Goal: Find contact information: Find contact information

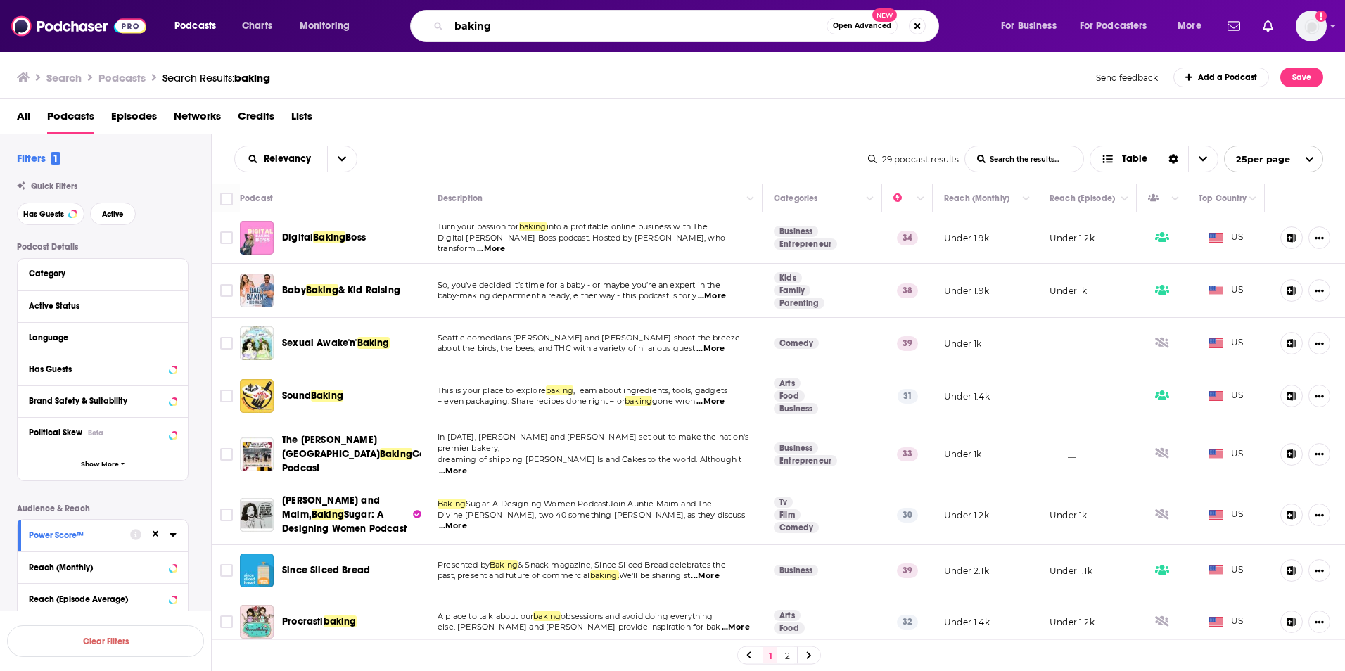
drag, startPoint x: 518, startPoint y: 25, endPoint x: 391, endPoint y: 4, distance: 128.4
click at [391, 4] on div "Podcasts Charts Monitoring baking Open Advanced New For Business For Podcasters…" at bounding box center [672, 26] width 1345 height 52
type input "lipstick on the rim"
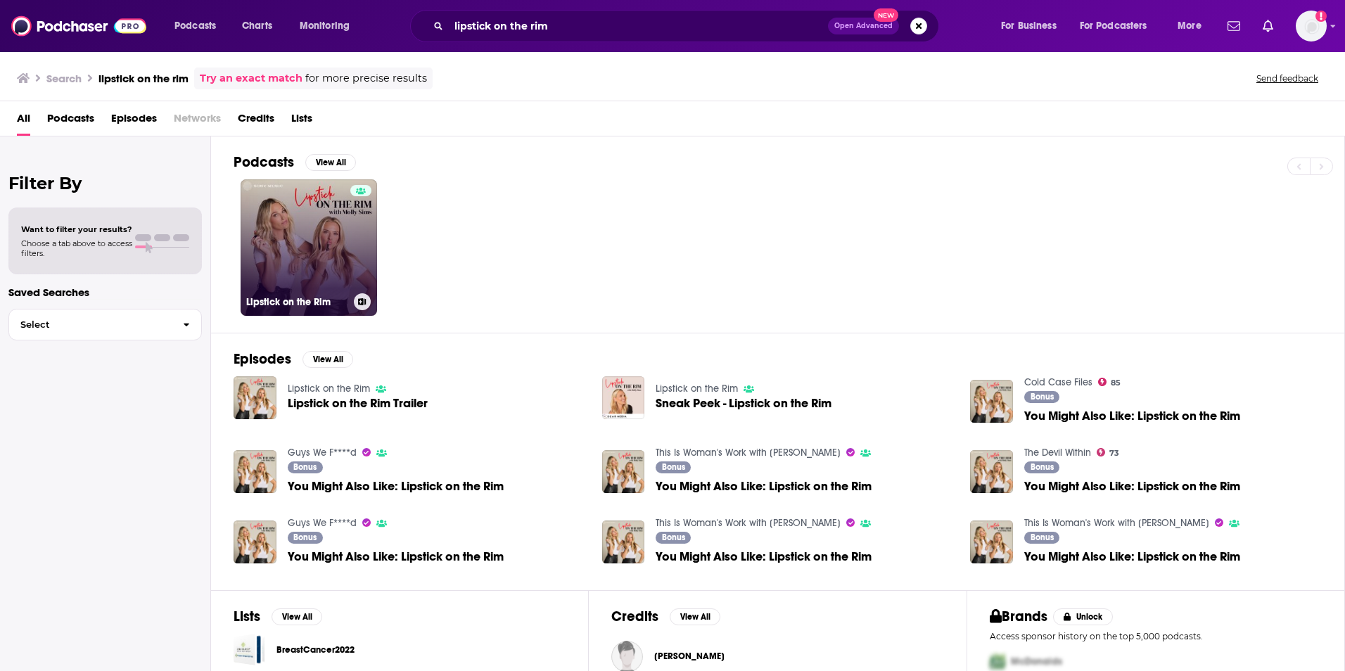
click at [287, 252] on link "Lipstick on the Rim" at bounding box center [309, 247] width 136 height 136
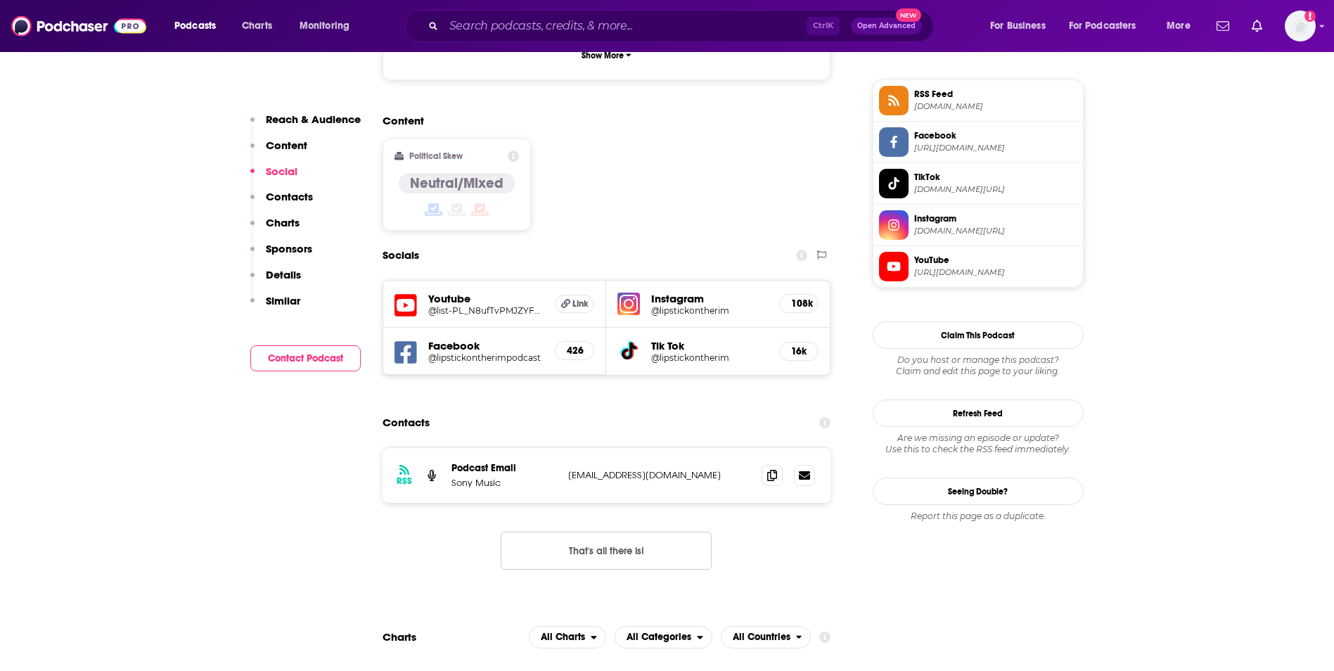
scroll to position [1115, 0]
drag, startPoint x: 567, startPoint y: 390, endPoint x: 686, endPoint y: 376, distance: 119.7
click at [686, 447] on div "RSS Podcast Email Sony Music [EMAIL_ADDRESS][DOMAIN_NAME] [EMAIL_ADDRESS][DOMAI…" at bounding box center [607, 474] width 449 height 55
copy p "[EMAIL_ADDRESS][DOMAIN_NAME]"
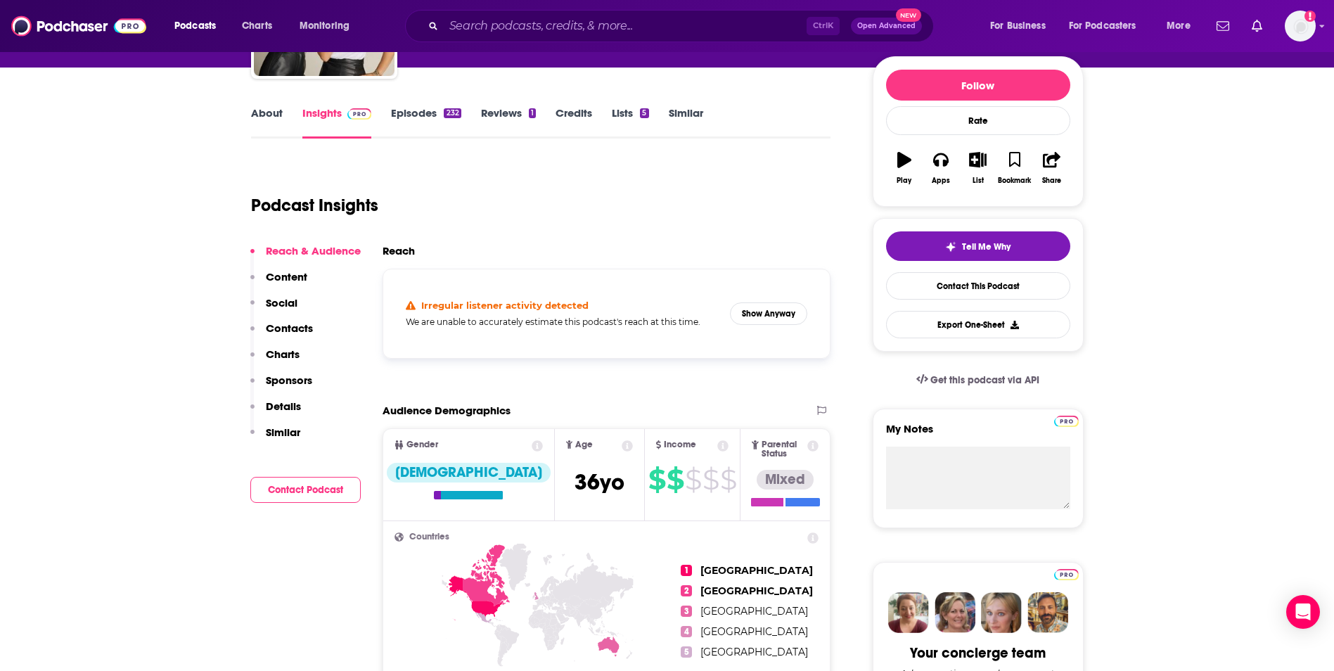
scroll to position [0, 0]
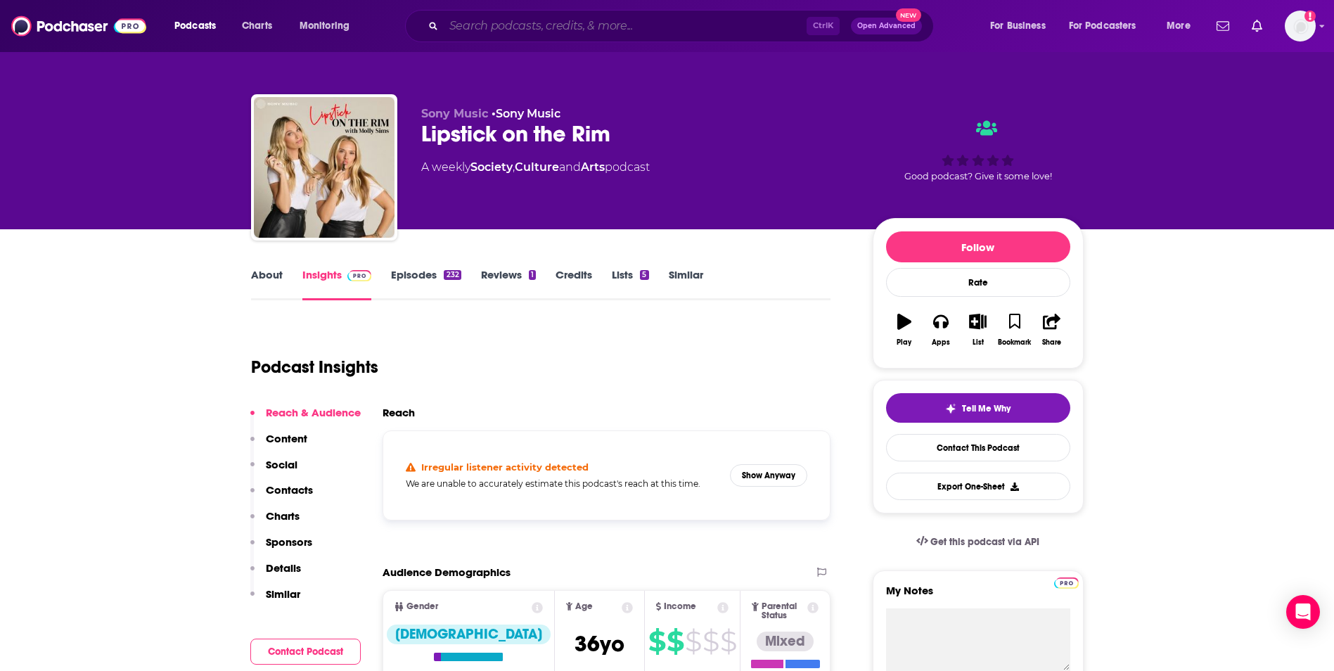
click at [504, 27] on input "Search podcasts, credits, & more..." at bounding box center [625, 26] width 363 height 23
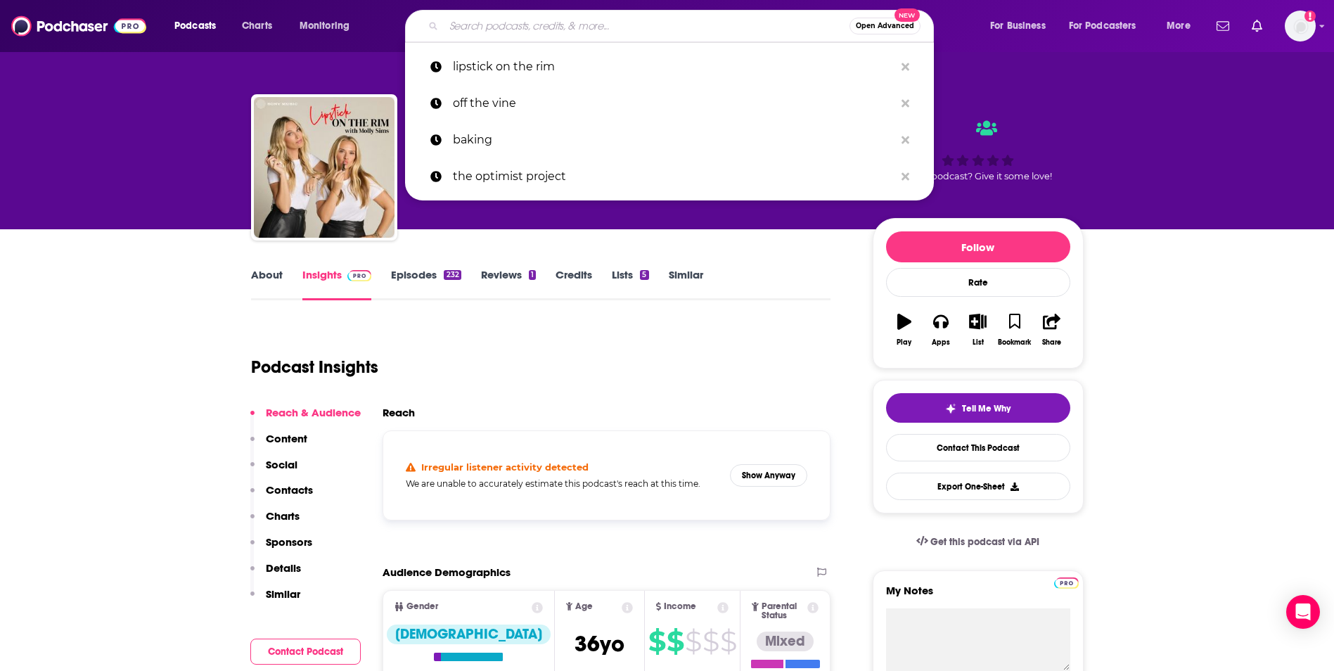
paste input "Aspire - with [PERSON_NAME]"
type input "Aspire - with [PERSON_NAME]"
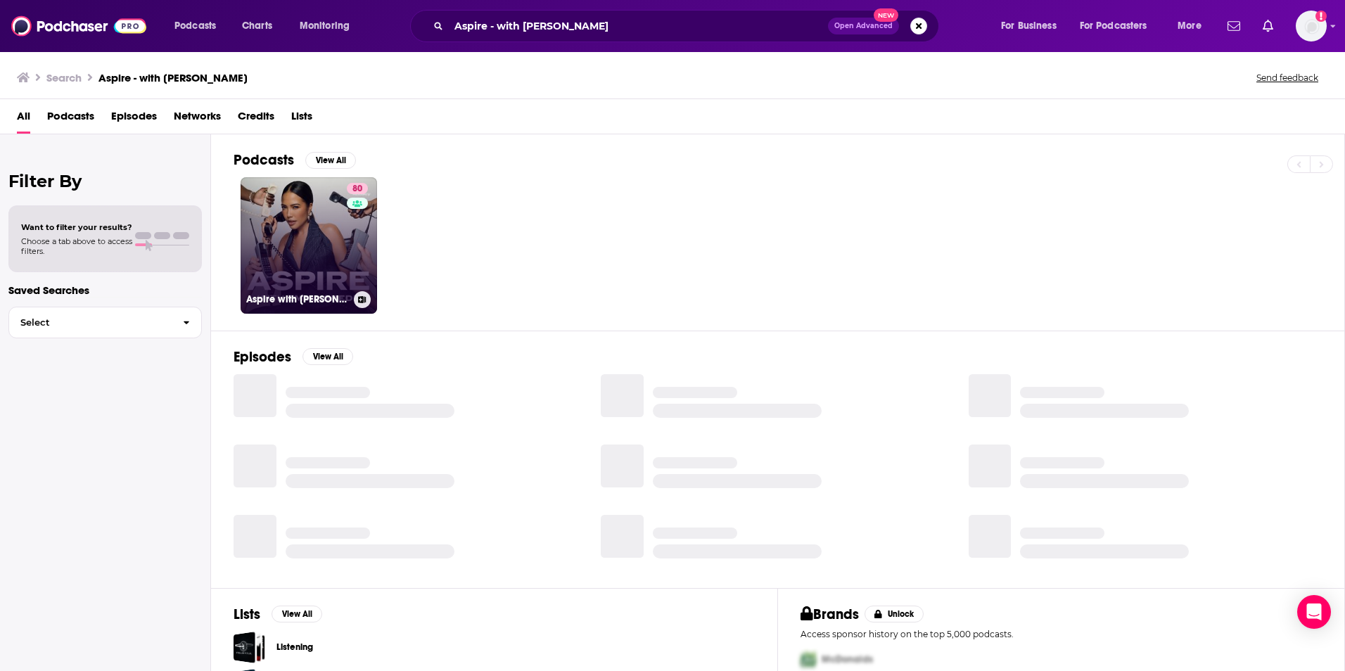
click at [308, 231] on link "80 Aspire with [PERSON_NAME]" at bounding box center [309, 245] width 136 height 136
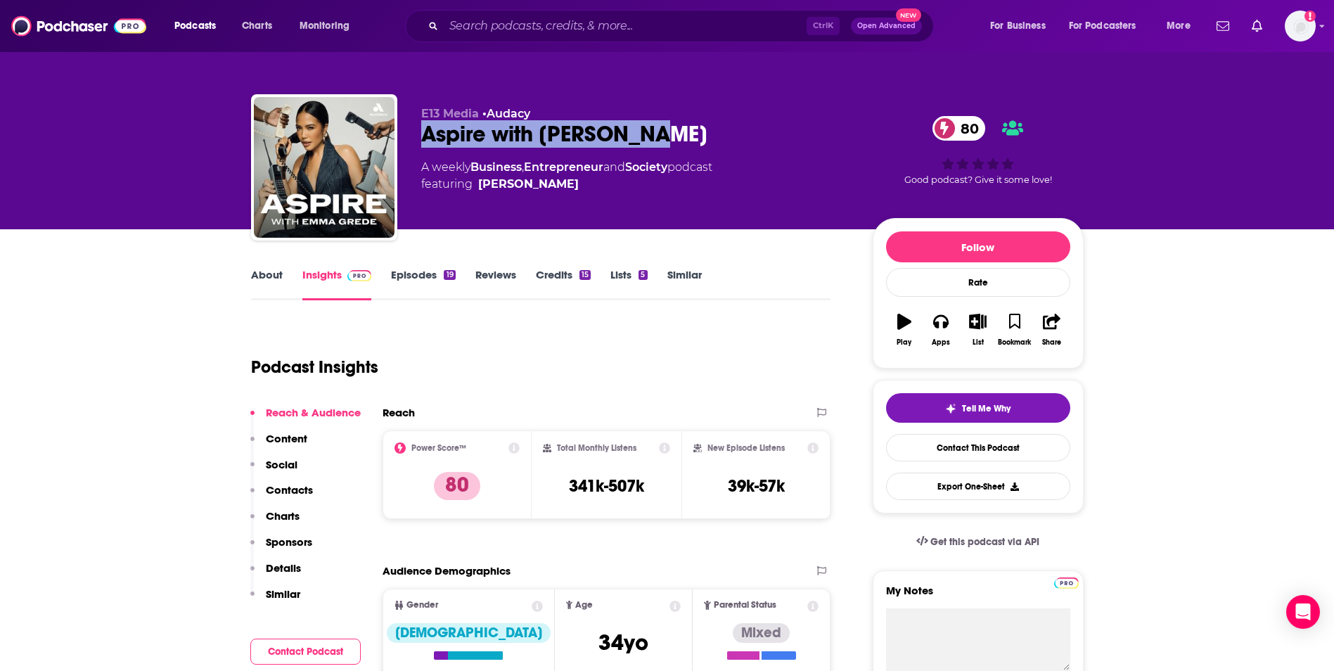
drag, startPoint x: 687, startPoint y: 132, endPoint x: 422, endPoint y: 144, distance: 265.5
click at [422, 144] on div "Aspire with [PERSON_NAME] 80" at bounding box center [635, 133] width 429 height 27
copy h2 "Aspire with [PERSON_NAME]"
